Goal: Communication & Community: Answer question/provide support

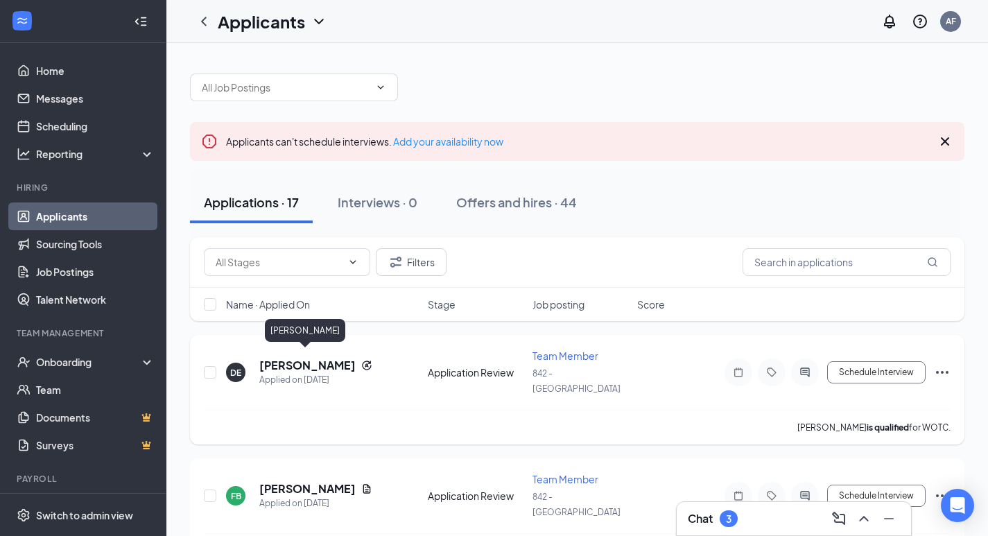
click at [304, 359] on h5 "[PERSON_NAME]" at bounding box center [307, 365] width 96 height 15
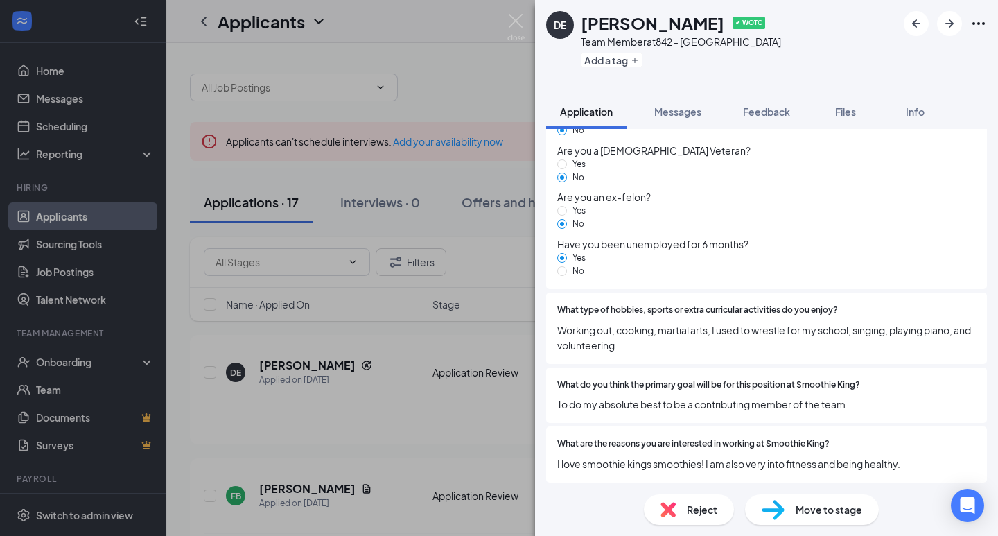
scroll to position [1443, 0]
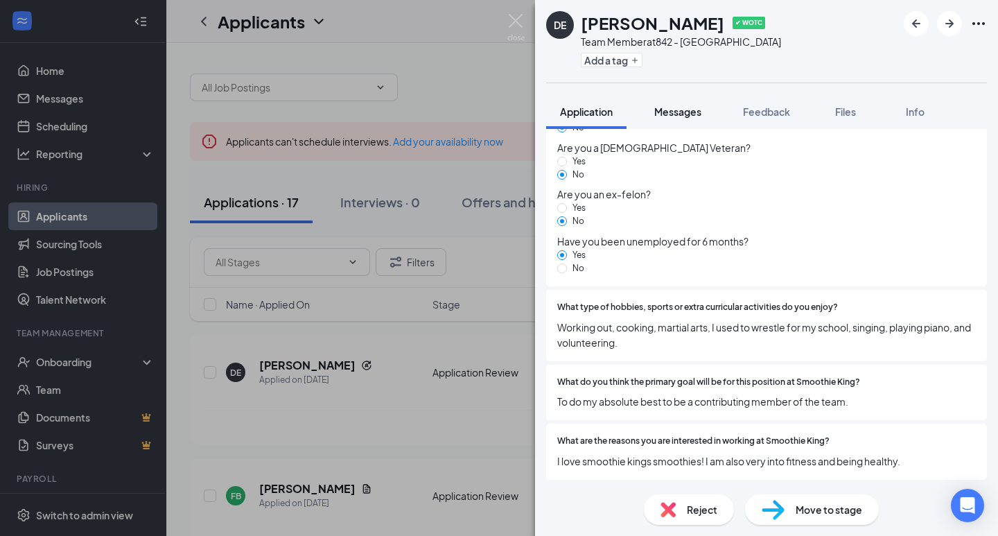
click at [662, 113] on span "Messages" at bounding box center [677, 111] width 47 height 12
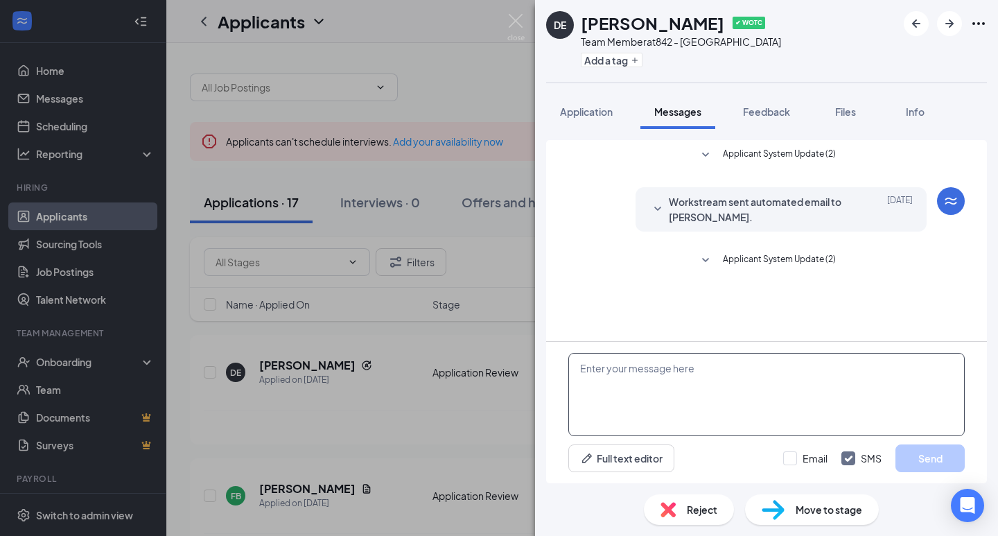
paste textarea "hello [PERSON_NAME] ,thank you for applying for one of our positions here at sm…"
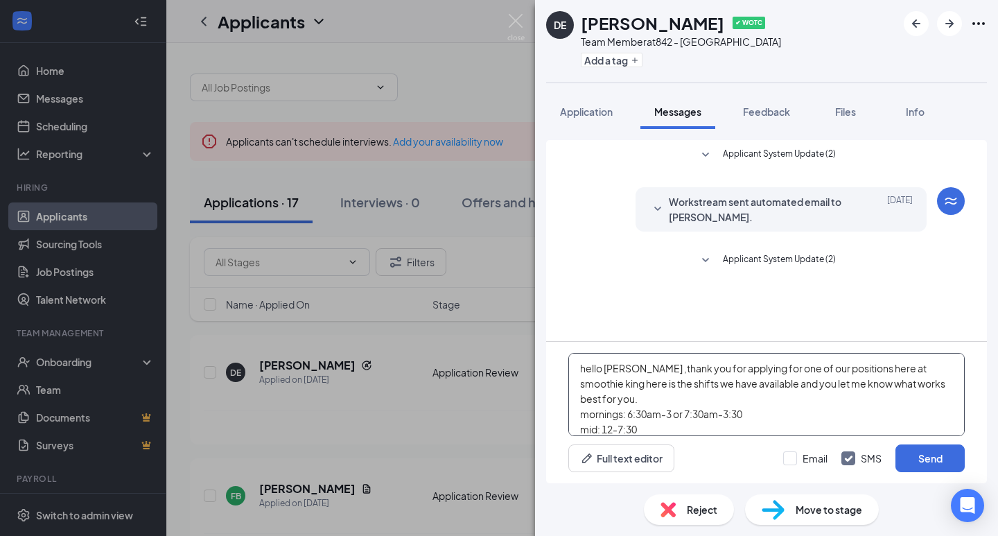
click at [629, 369] on textarea "hello [PERSON_NAME] ,thank you for applying for one of our positions here at sm…" at bounding box center [766, 394] width 396 height 83
type textarea "hello [PERSON_NAME] ,thank you for applying for one of our positions here at sm…"
click at [934, 459] on button "Send" at bounding box center [929, 458] width 69 height 28
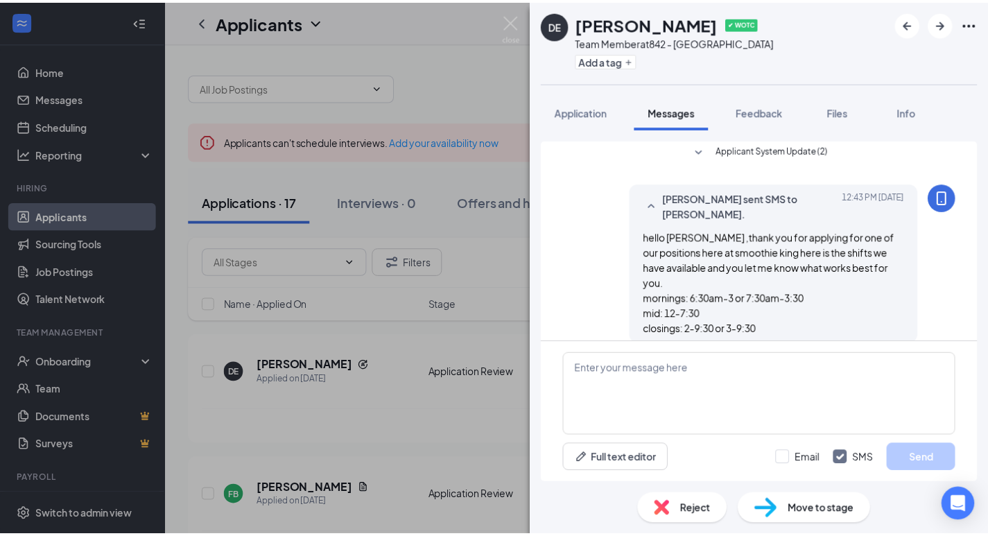
scroll to position [110, 0]
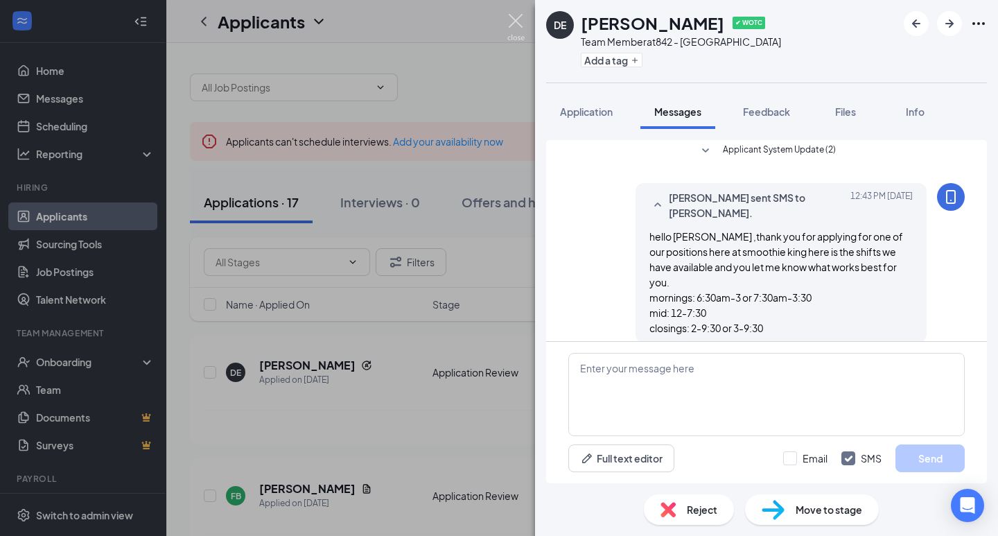
click at [516, 18] on img at bounding box center [515, 27] width 17 height 27
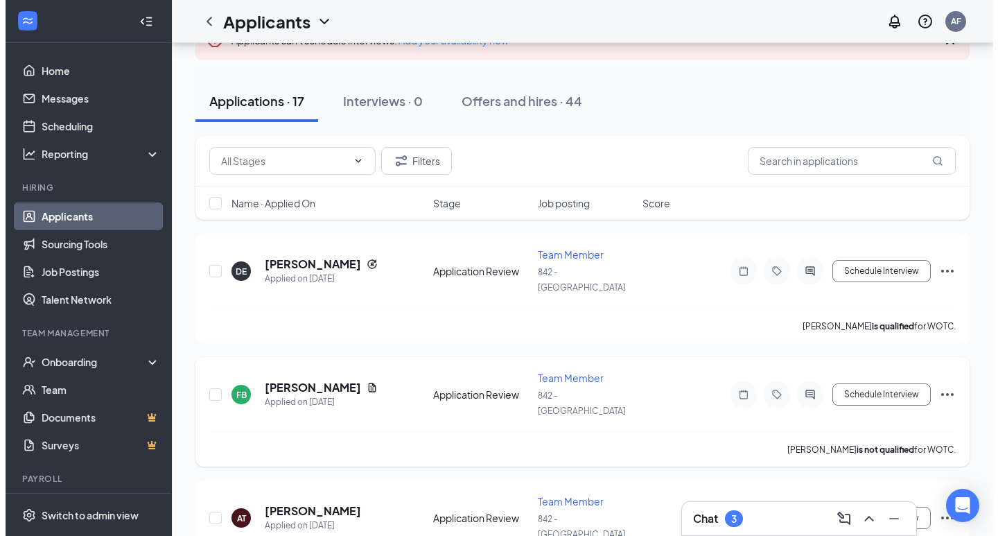
scroll to position [139, 0]
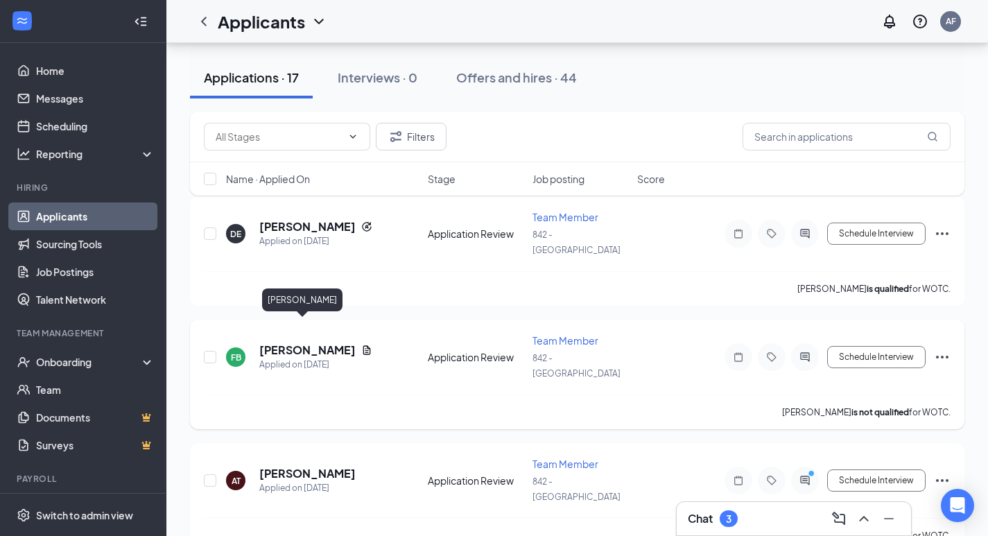
click at [309, 342] on h5 "[PERSON_NAME]" at bounding box center [307, 349] width 96 height 15
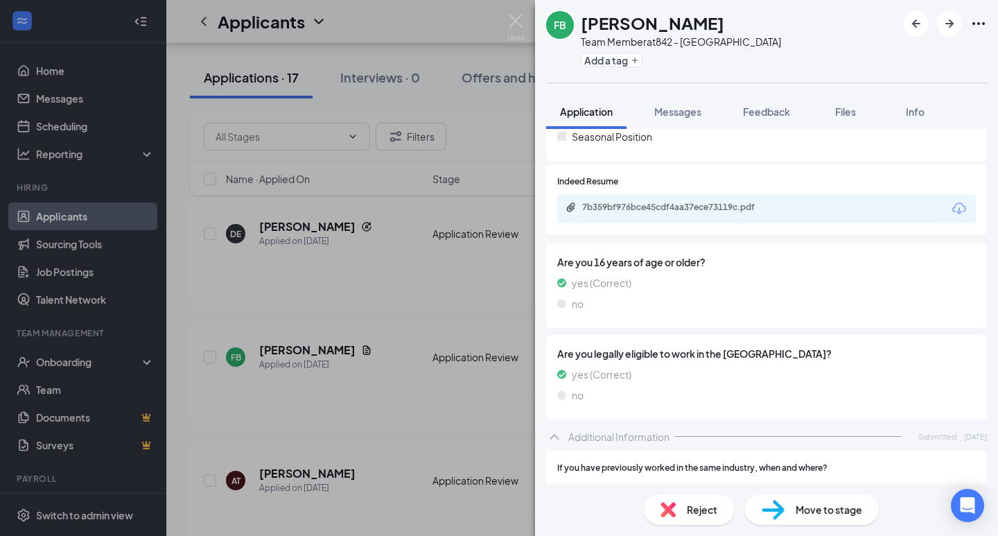
scroll to position [208, 0]
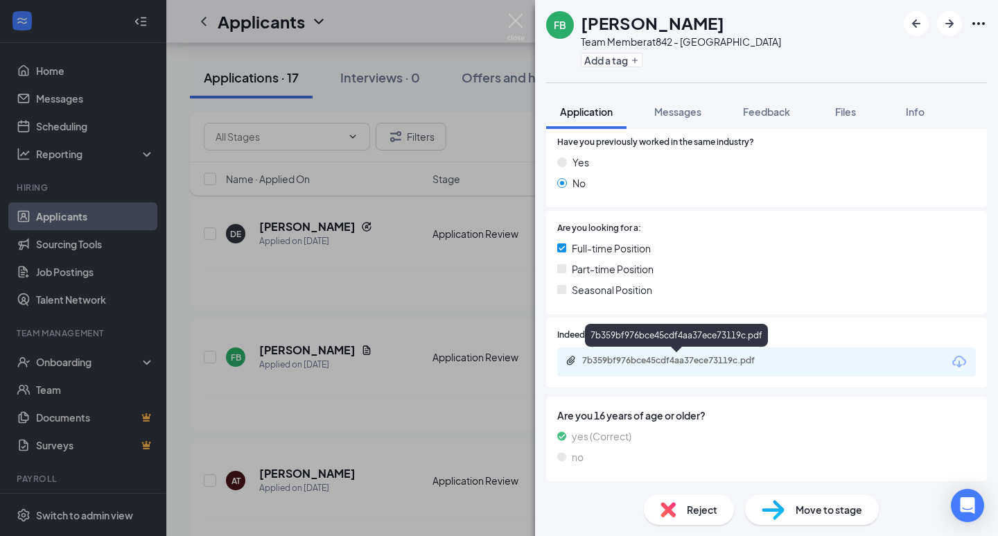
click at [665, 358] on div "7b359bf976bce45cdf4aa37ece73119c.pdf" at bounding box center [679, 360] width 194 height 11
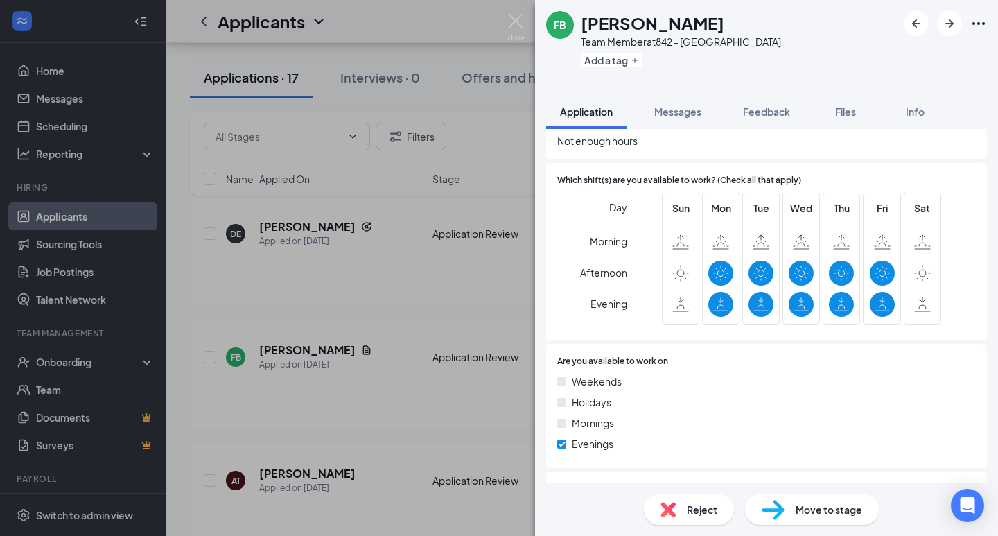
scroll to position [762, 0]
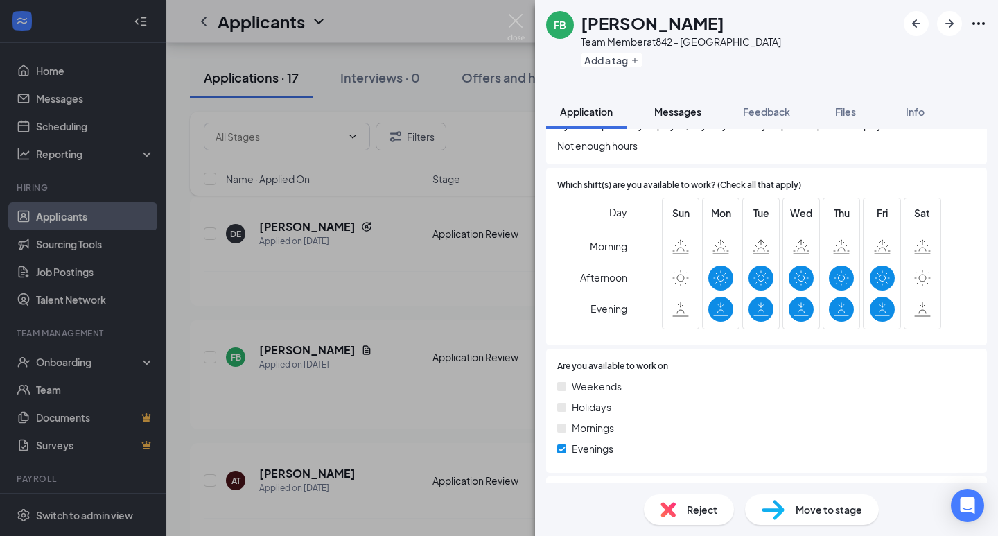
click at [672, 107] on span "Messages" at bounding box center [677, 111] width 47 height 12
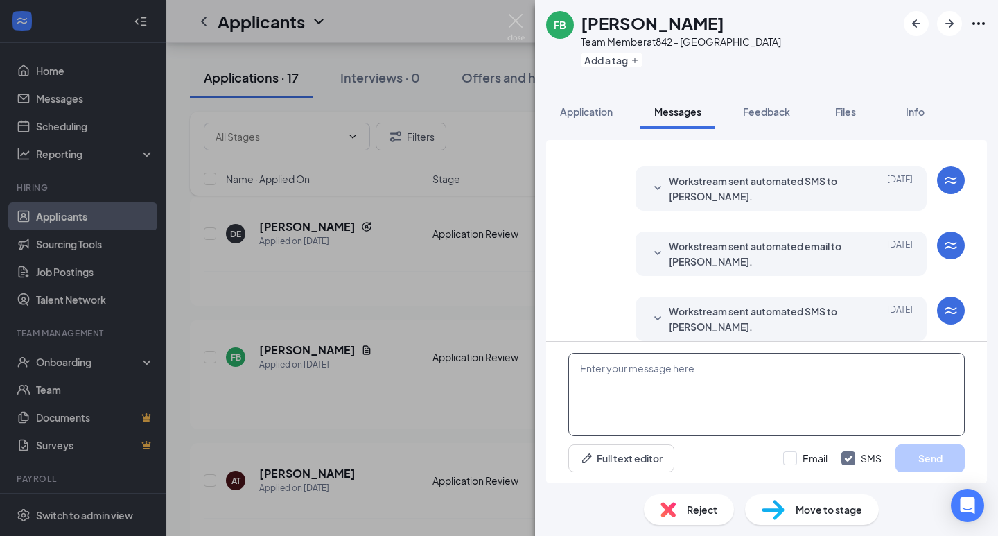
scroll to position [180, 0]
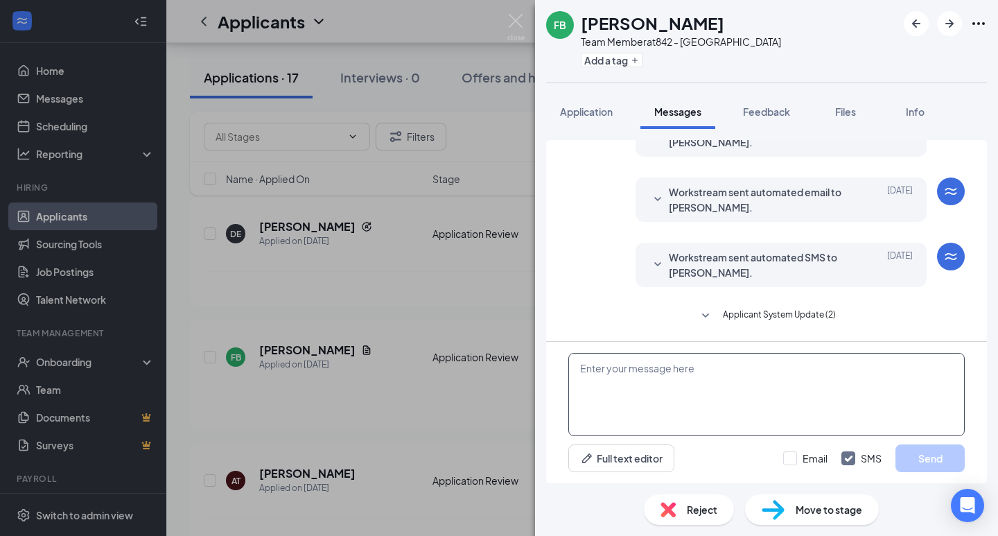
paste textarea "hello [PERSON_NAME] ,thank you for applying for one of our positions here at sm…"
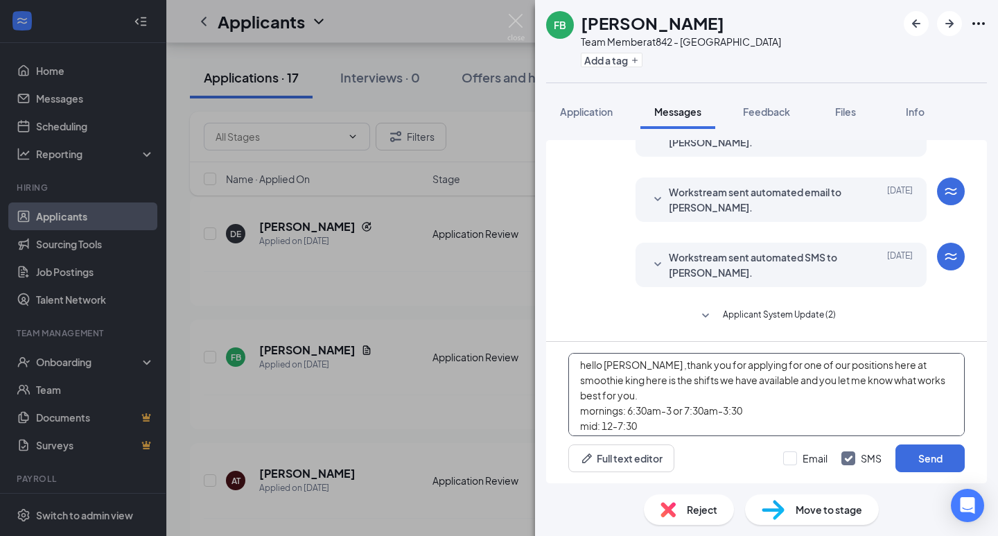
scroll to position [0, 0]
click at [631, 366] on textarea "hello [PERSON_NAME] ,thank you for applying for one of our positions here at sm…" at bounding box center [766, 394] width 396 height 83
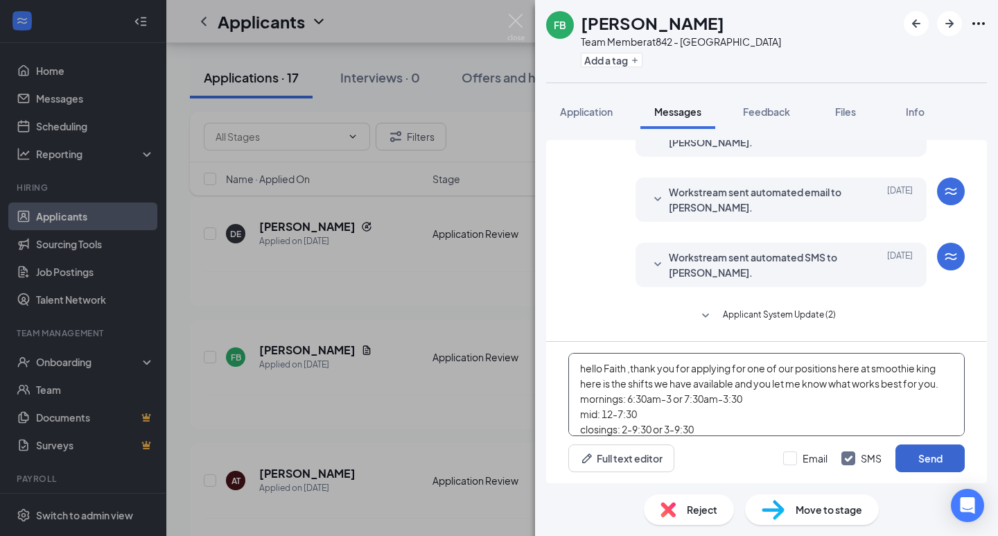
type textarea "hello Faith ,thank you for applying for one of our positions here at smoothie k…"
click at [941, 461] on button "Send" at bounding box center [929, 458] width 69 height 28
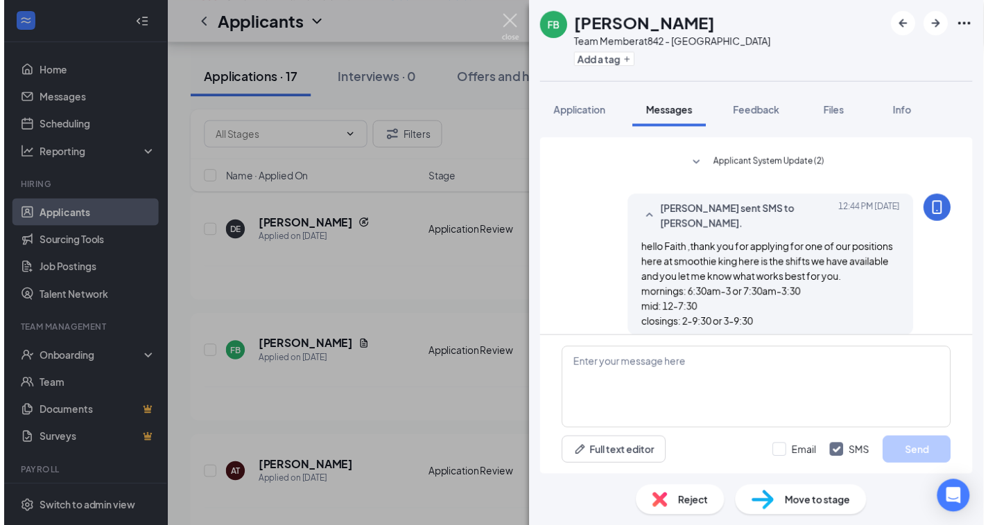
scroll to position [331, 0]
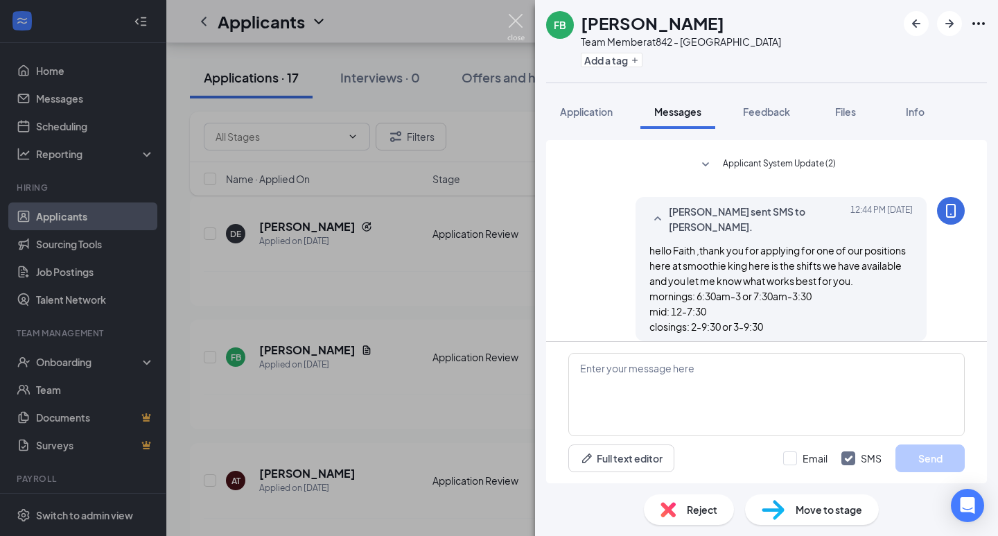
click at [518, 21] on img at bounding box center [515, 27] width 17 height 27
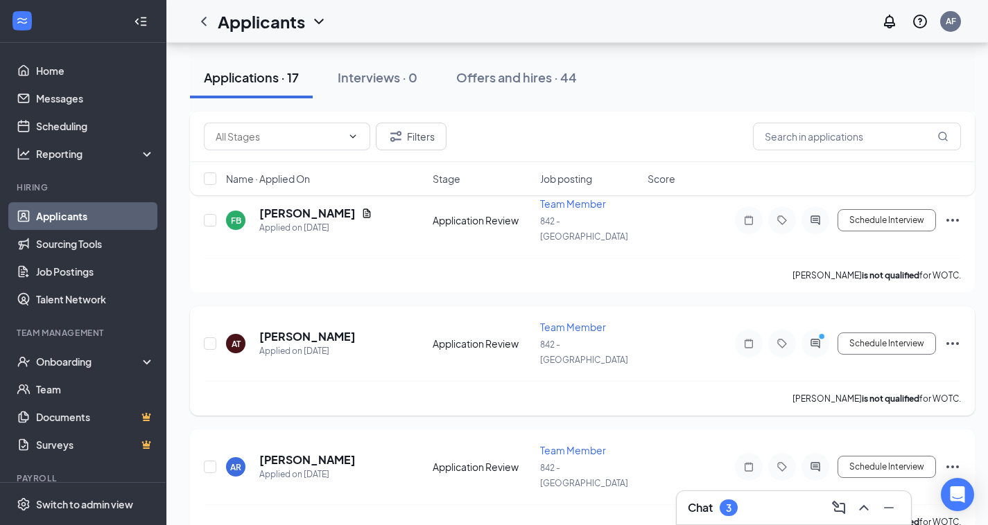
scroll to position [277, 0]
click at [751, 506] on div "Chat 3" at bounding box center [794, 508] width 212 height 22
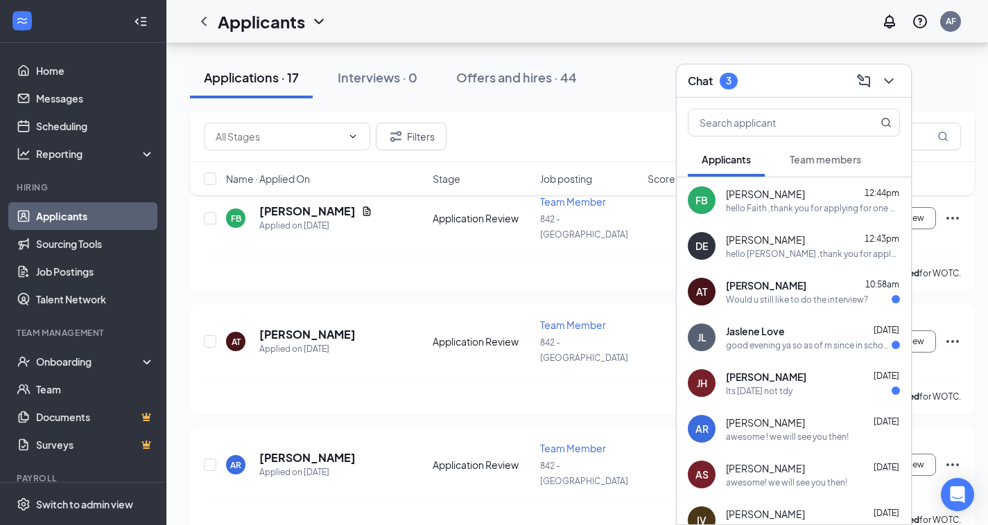
click at [838, 390] on div "Its [DATE] not tdy" at bounding box center [813, 391] width 174 height 12
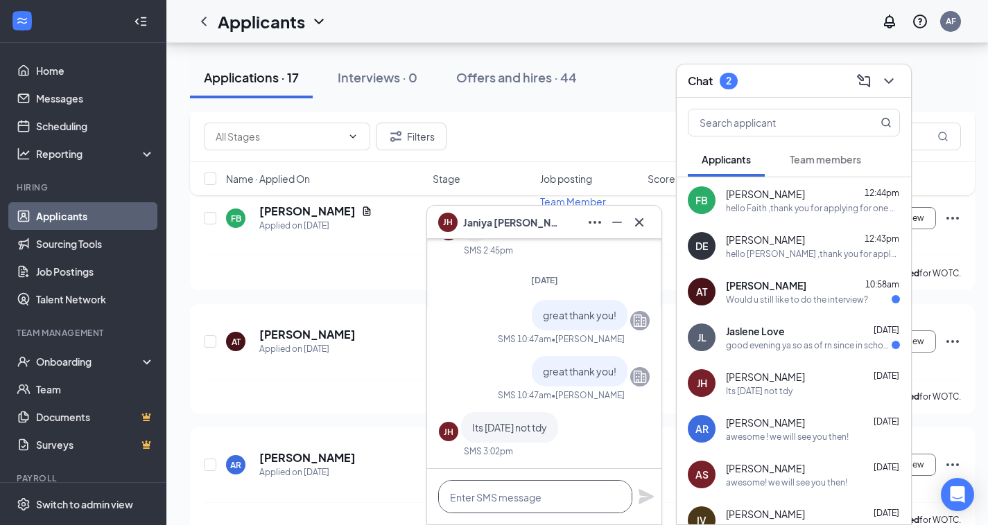
click at [509, 496] on textarea at bounding box center [535, 496] width 194 height 33
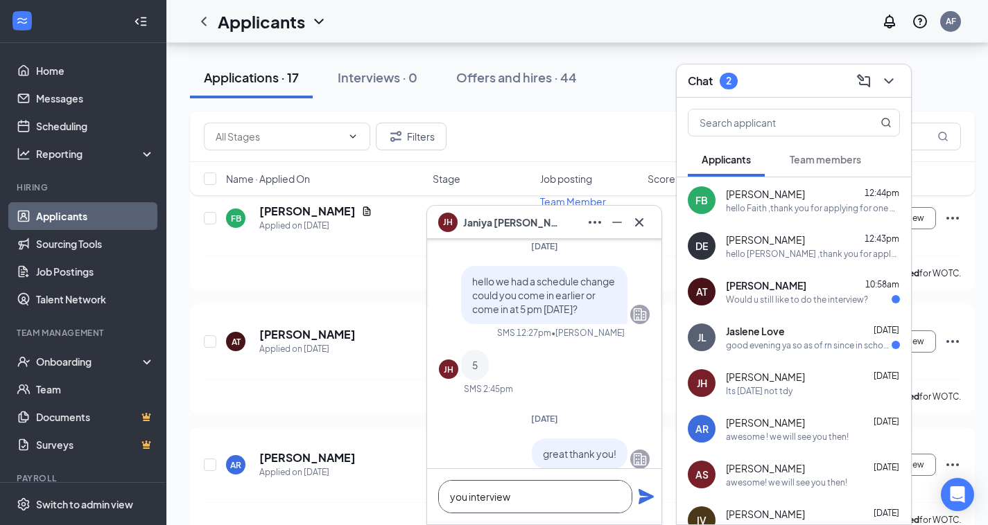
scroll to position [0, 0]
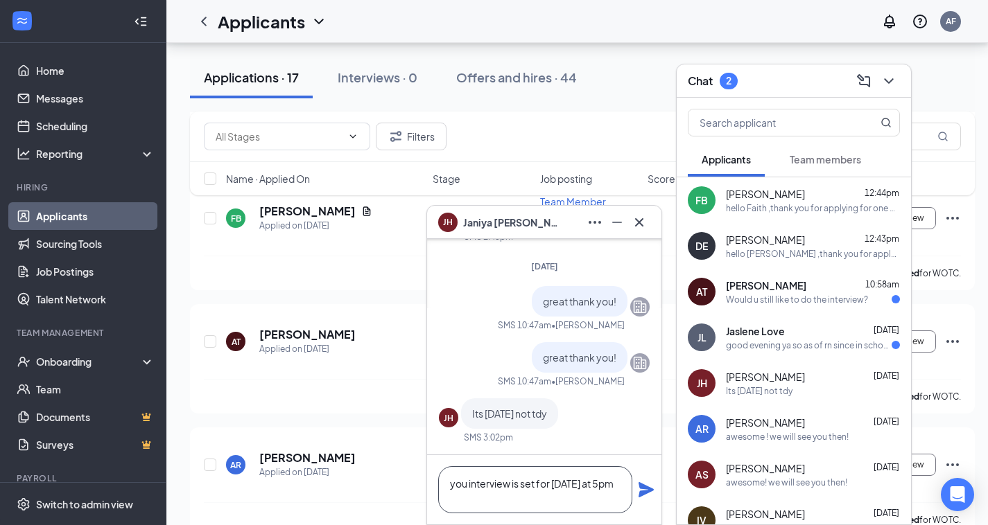
click at [465, 484] on textarea "you interview is set for [DATE] at 5pm" at bounding box center [535, 489] width 194 height 47
click at [488, 495] on textarea "your interview is set for [DATE] at 5pm" at bounding box center [535, 489] width 194 height 47
type textarea "your interview is set for [DATE] at 5pm."
click at [645, 490] on icon "Plane" at bounding box center [646, 490] width 17 height 17
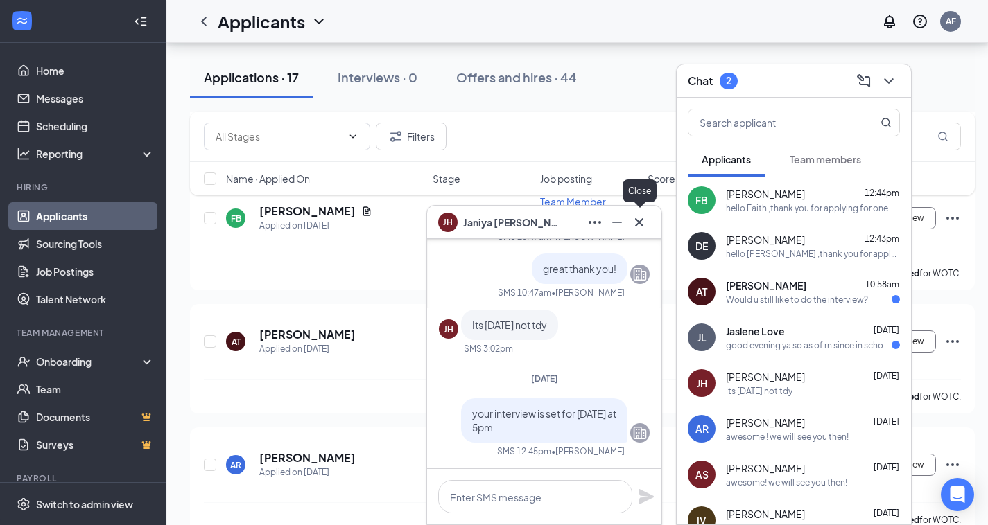
click at [637, 222] on icon "Cross" at bounding box center [639, 222] width 17 height 17
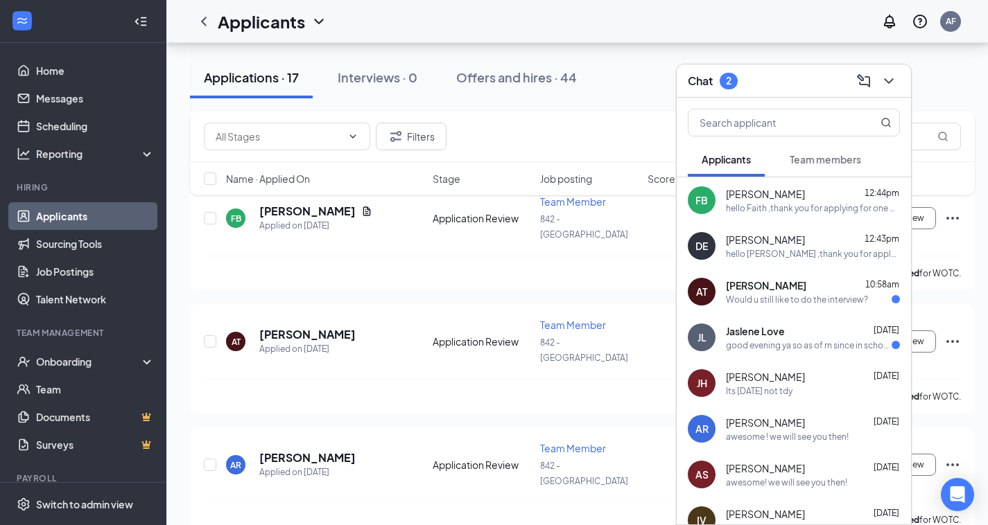
click at [821, 295] on div "Would u still like to do the interview?" at bounding box center [797, 300] width 142 height 12
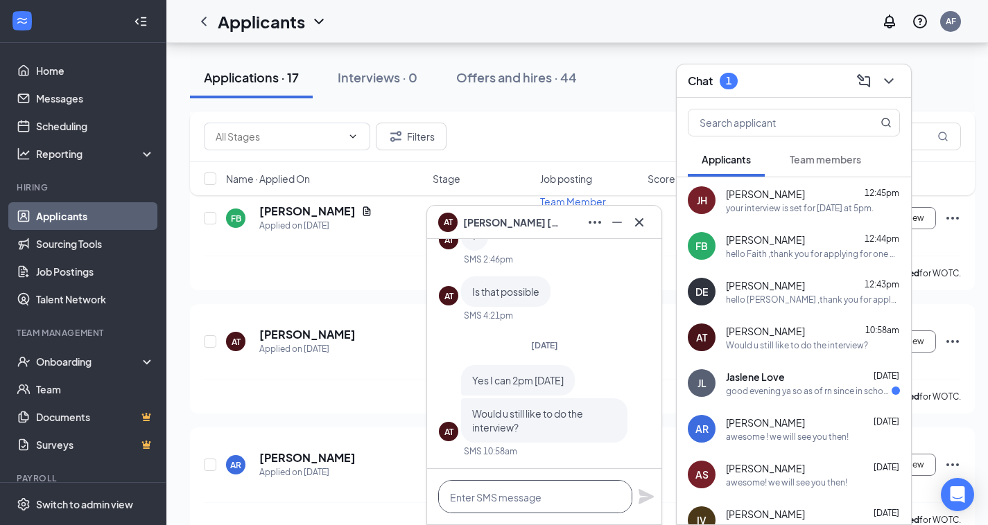
click at [545, 491] on textarea at bounding box center [535, 496] width 194 height 33
type textarea "yes that would be great!"
click at [643, 495] on icon "Plane" at bounding box center [645, 496] width 15 height 15
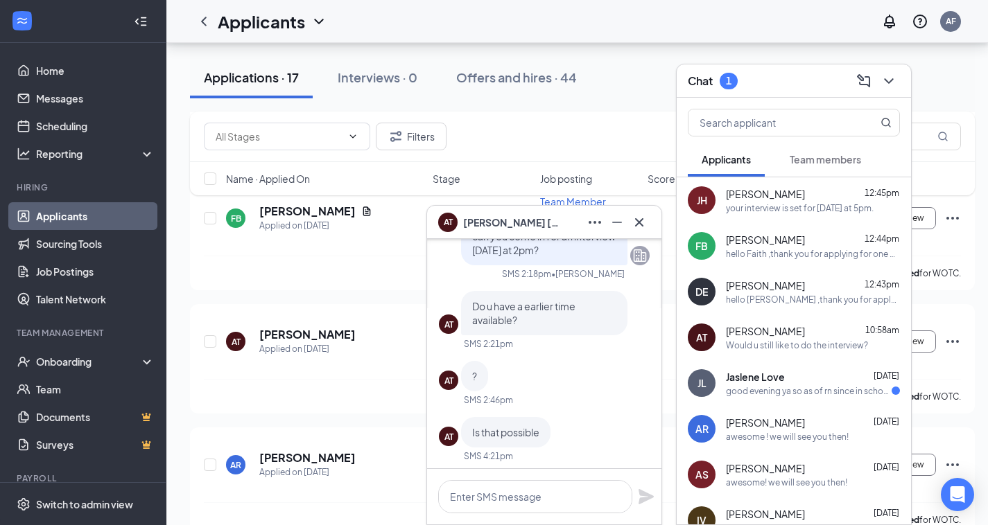
scroll to position [-277, 0]
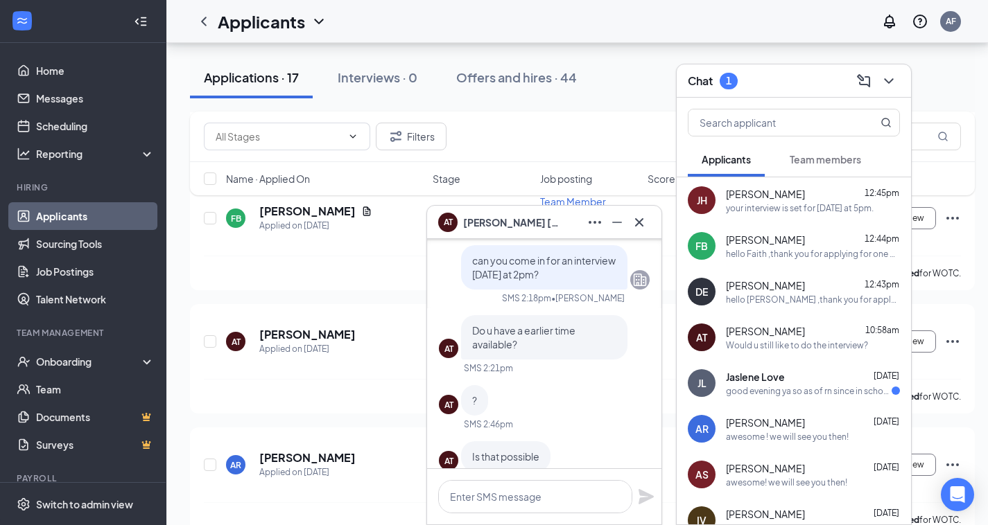
click at [798, 390] on div "good evening ya so as of rn since in school and i get out at 3:15 It would have…" at bounding box center [809, 391] width 166 height 12
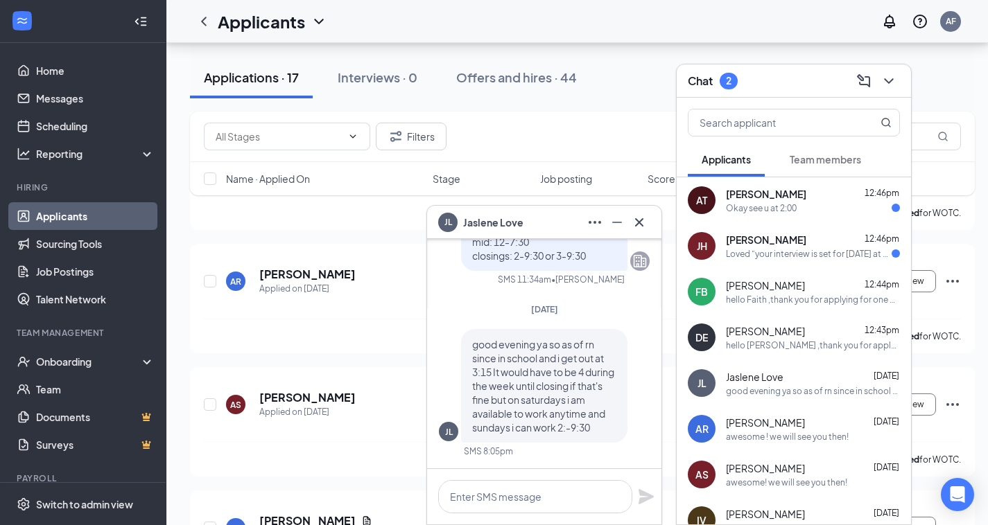
scroll to position [485, 0]
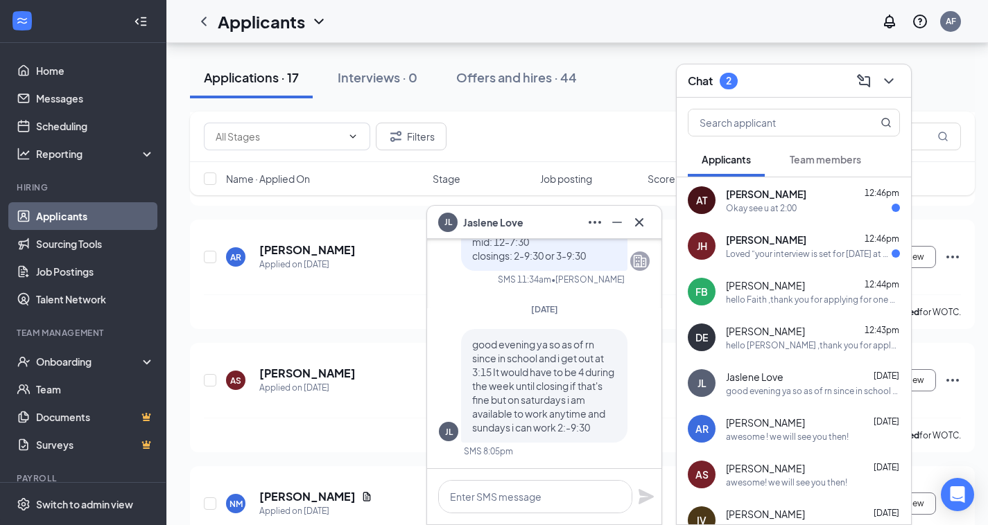
click at [793, 299] on div "hello Faith ,thank you for applying for one of our positions here at smoothie k…" at bounding box center [813, 300] width 174 height 12
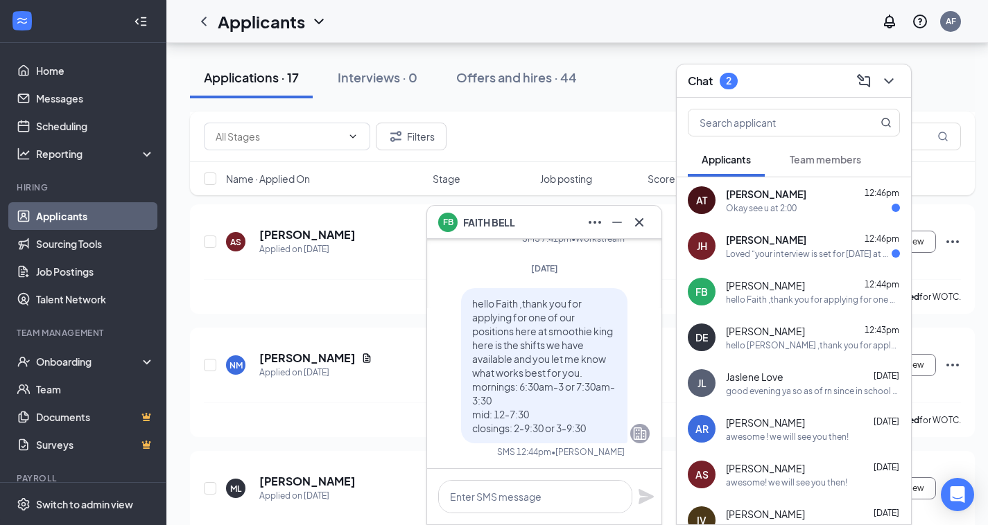
scroll to position [0, 0]
click at [633, 227] on icon "Cross" at bounding box center [639, 222] width 17 height 17
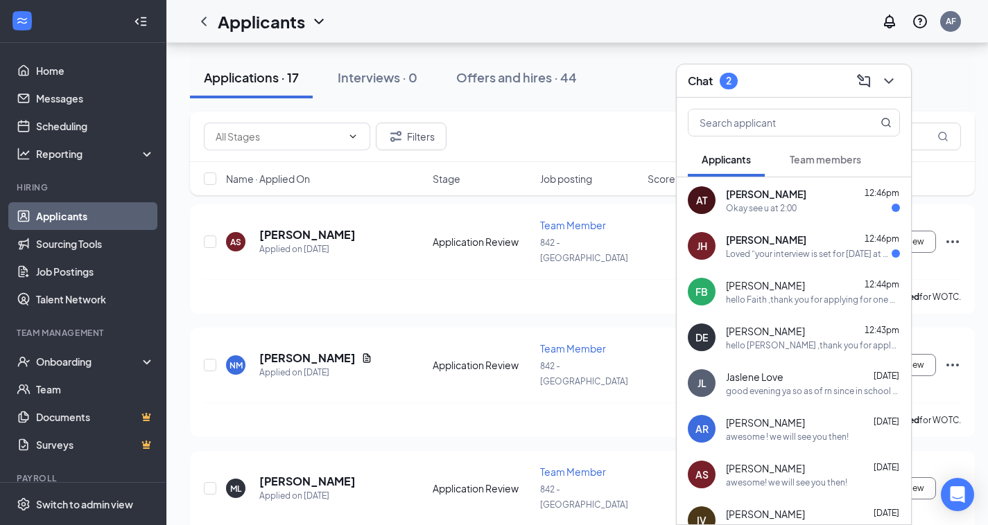
click at [756, 250] on div "Loved “your interview is set for [DATE] at 5pm.”" at bounding box center [809, 254] width 166 height 12
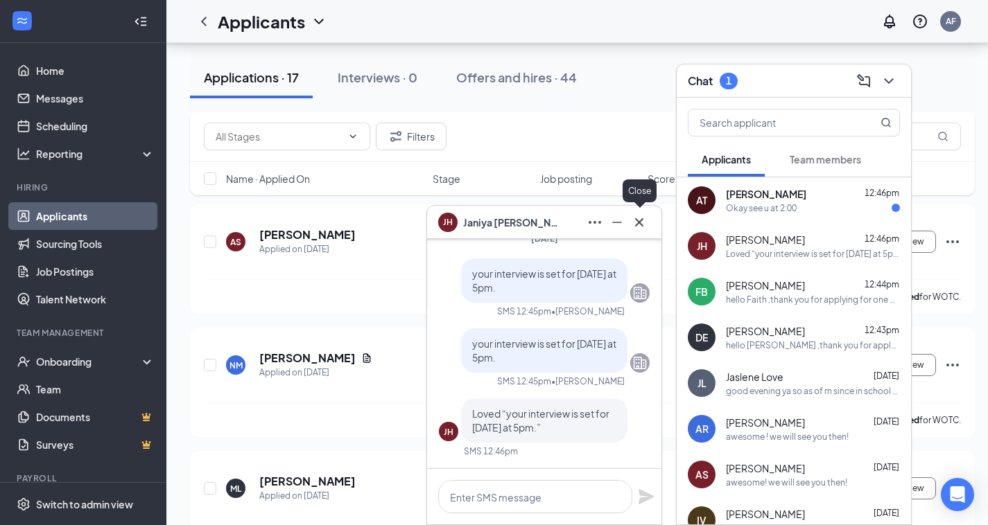
click at [638, 214] on icon "Cross" at bounding box center [639, 222] width 17 height 17
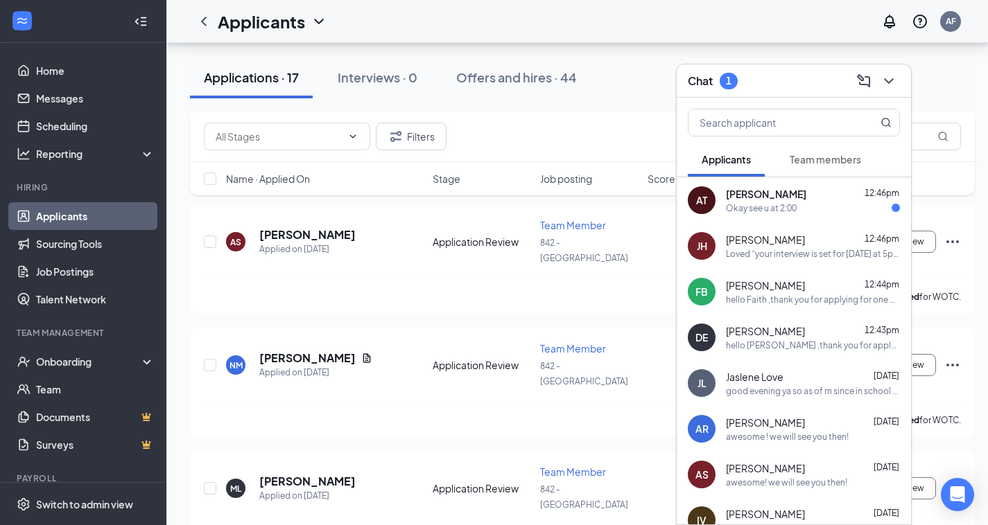
click at [807, 204] on div "Okay see u at 2:00" at bounding box center [813, 208] width 174 height 12
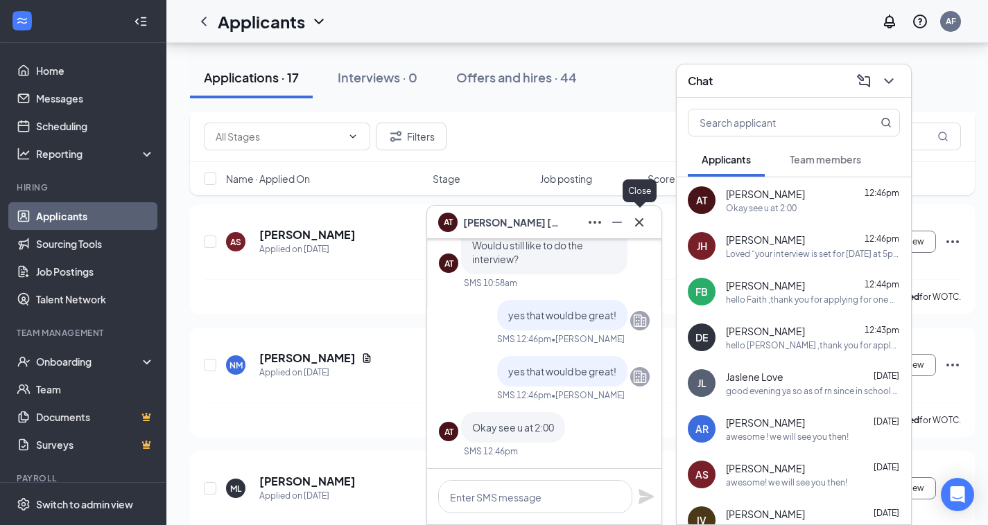
click at [637, 222] on icon "Cross" at bounding box center [639, 222] width 17 height 17
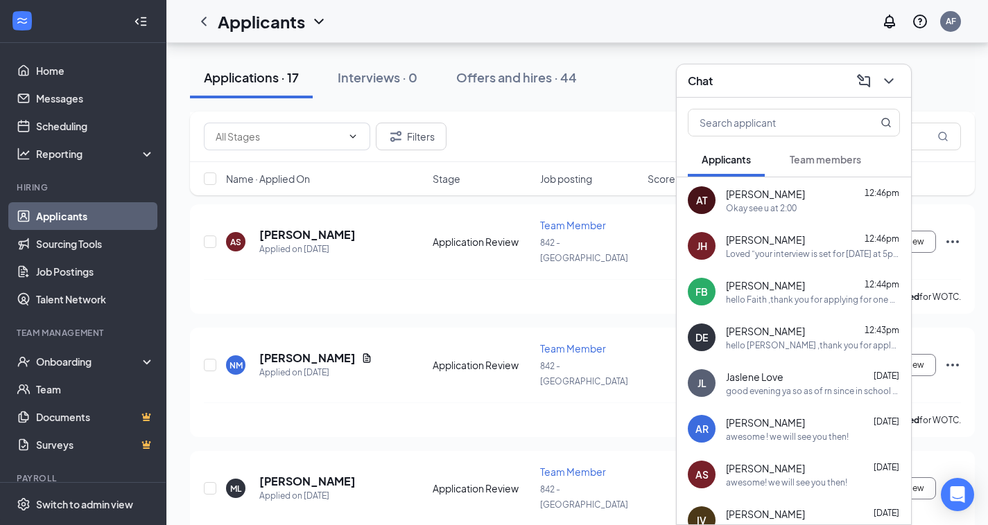
click at [770, 84] on div "Chat" at bounding box center [794, 80] width 212 height 21
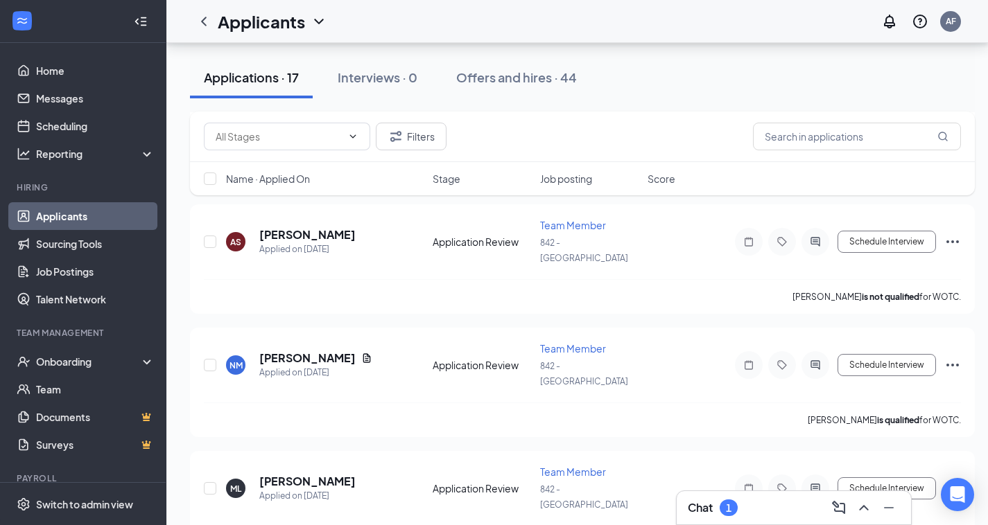
click at [716, 516] on div "Chat 1" at bounding box center [713, 508] width 50 height 17
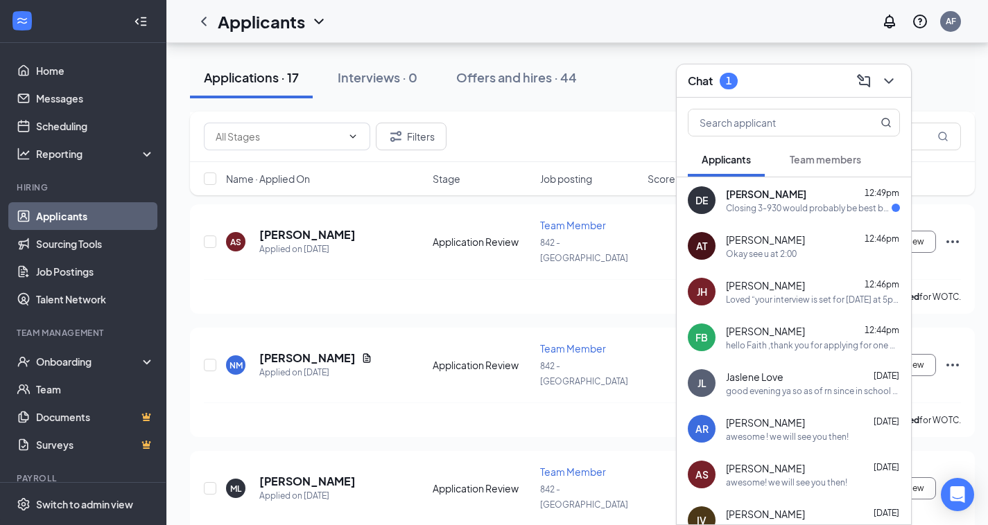
click at [755, 218] on div "DE [PERSON_NAME] 12:49pm Closing 3-930 would probably be best but I don't get o…" at bounding box center [793, 200] width 234 height 46
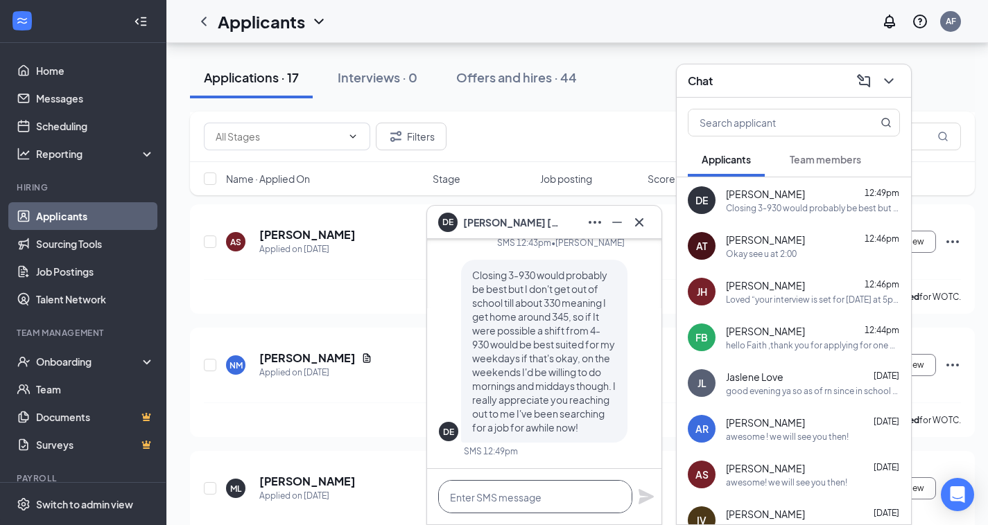
click at [503, 496] on textarea at bounding box center [535, 496] width 194 height 33
type textarea "c"
click at [638, 225] on icon "Cross" at bounding box center [639, 222] width 17 height 17
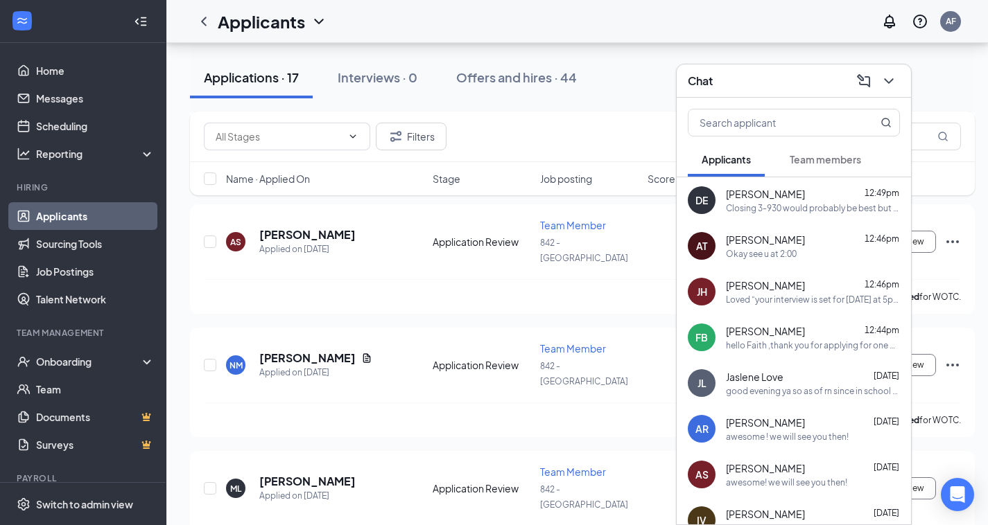
click at [786, 256] on div "Okay see u at 2:00" at bounding box center [761, 254] width 71 height 12
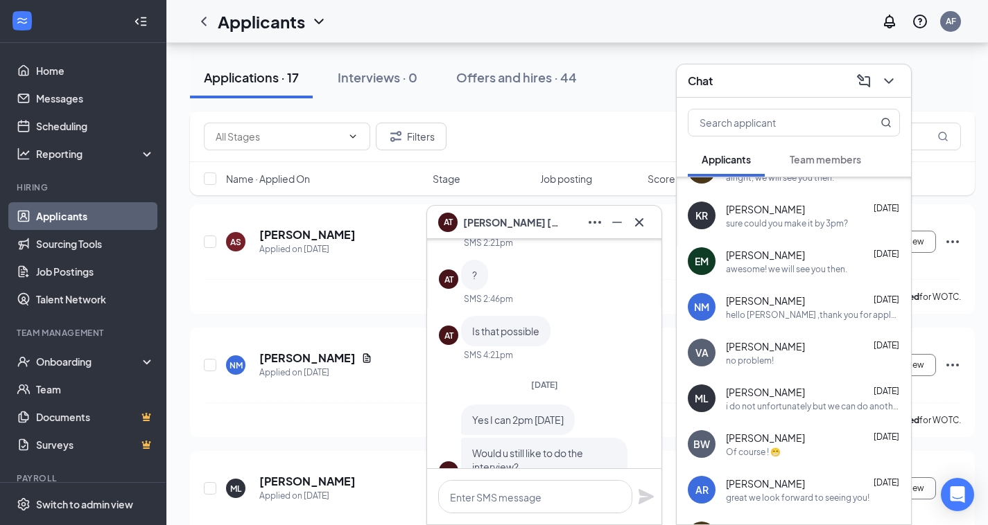
scroll to position [387, 0]
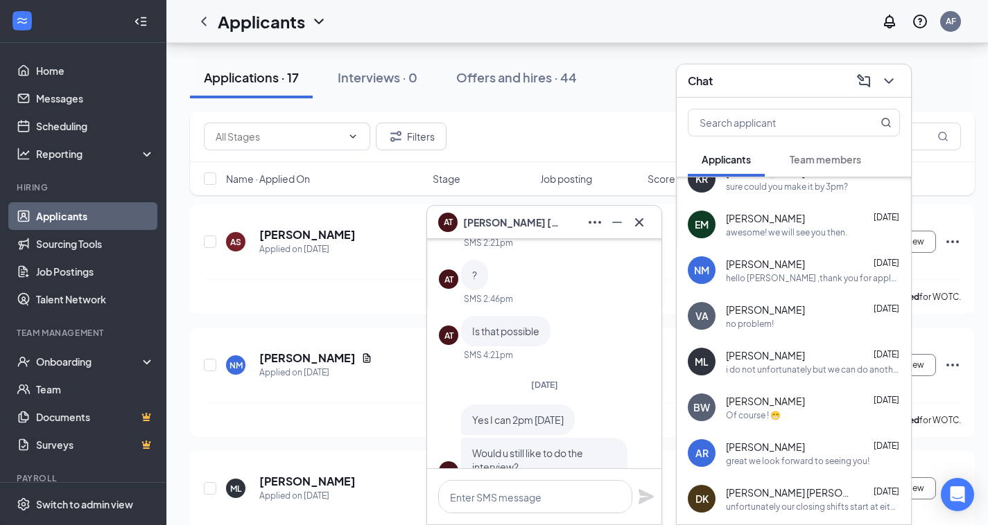
click at [764, 451] on span "[PERSON_NAME]" at bounding box center [765, 447] width 79 height 14
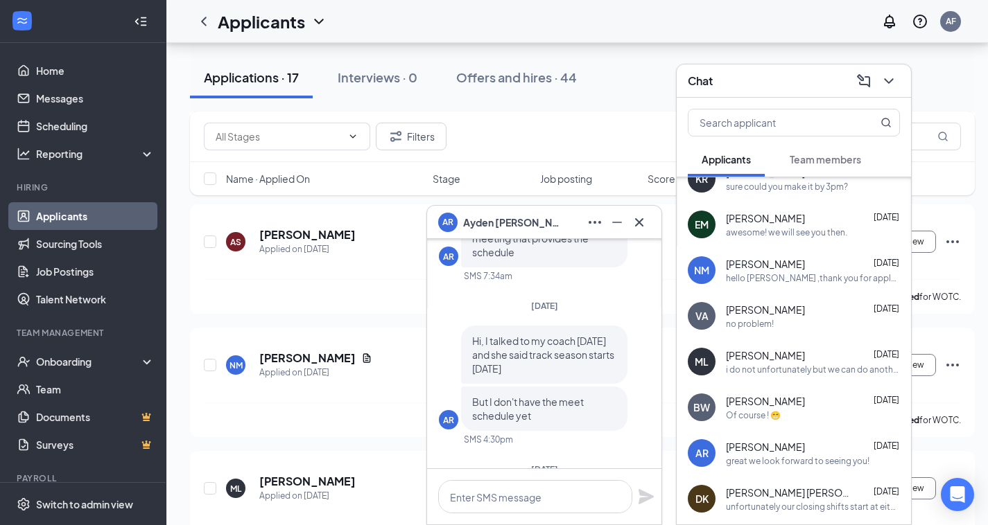
scroll to position [-762, 0]
